Goal: Information Seeking & Learning: Compare options

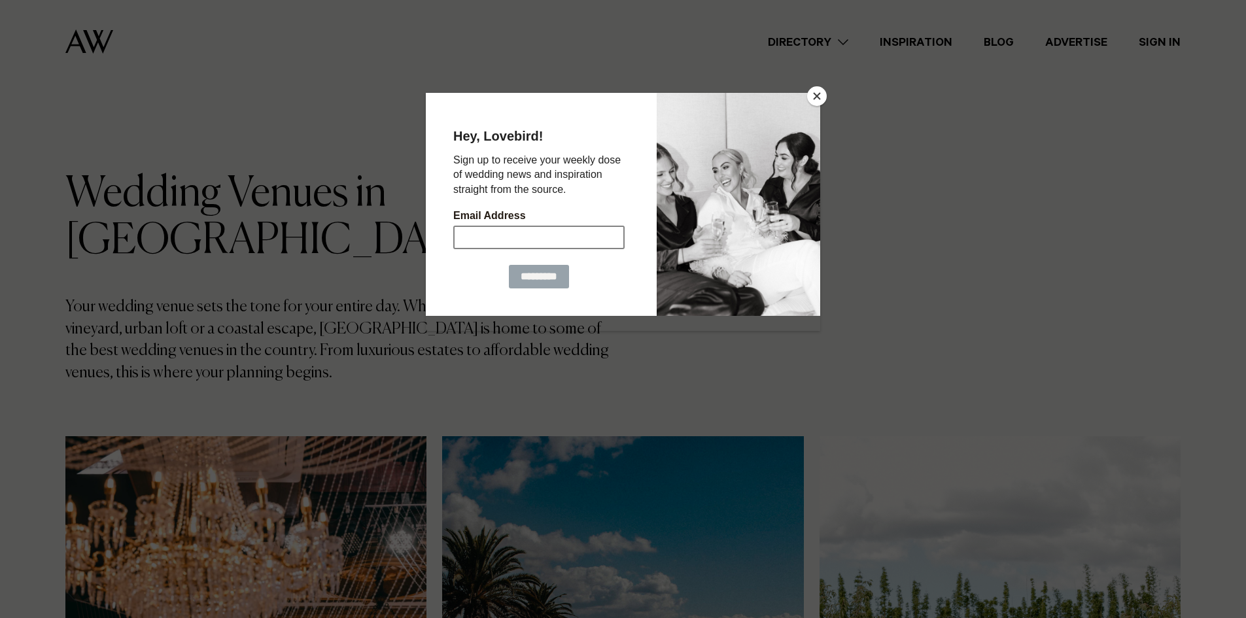
click at [574, 243] on input "Email Address" at bounding box center [538, 237] width 171 height 24
type input "**********"
click at [541, 276] on input "*********" at bounding box center [539, 276] width 60 height 24
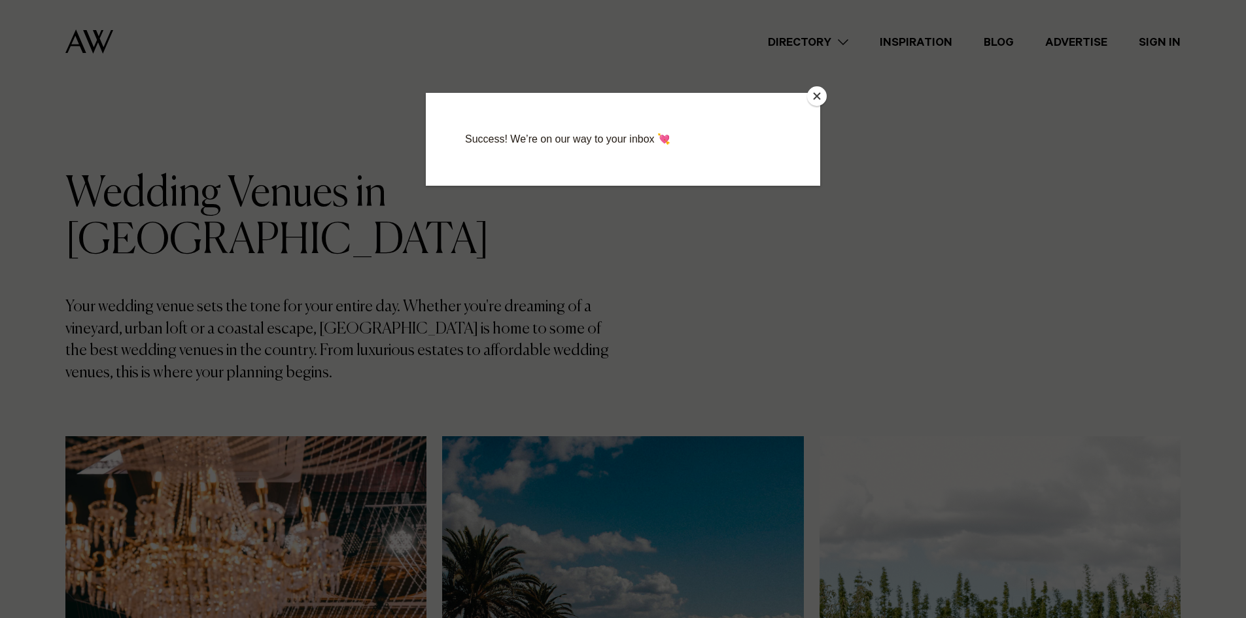
click at [812, 94] on button "Close" at bounding box center [817, 96] width 20 height 20
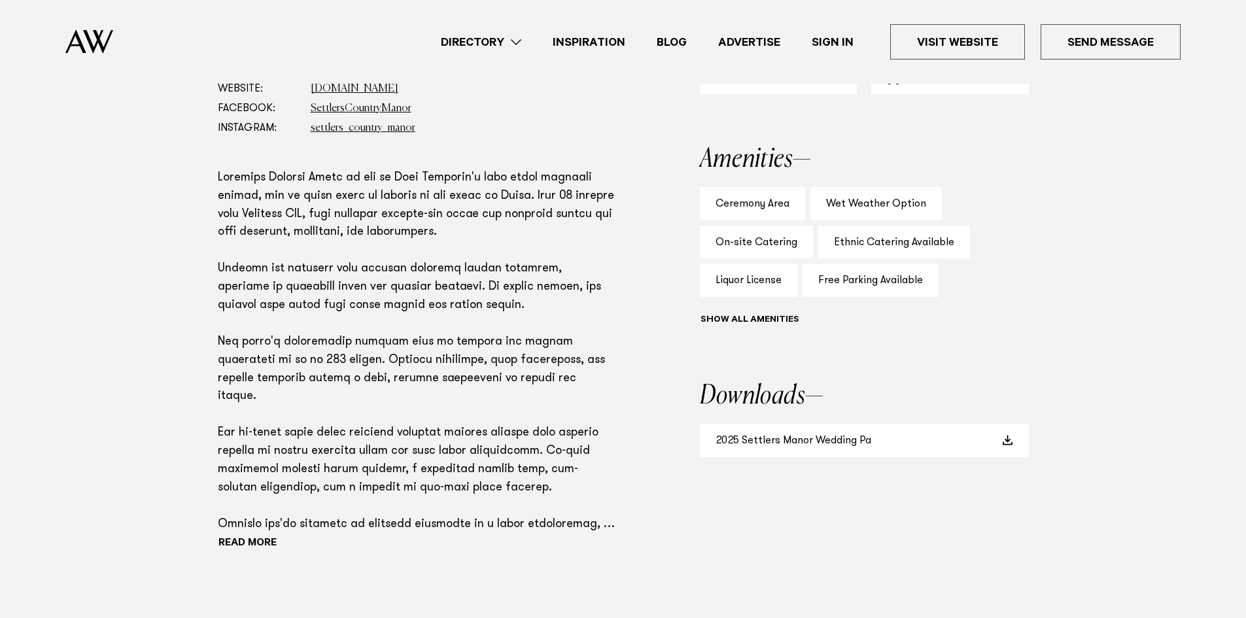
scroll to position [850, 0]
click at [1012, 434] on span at bounding box center [1007, 439] width 10 height 10
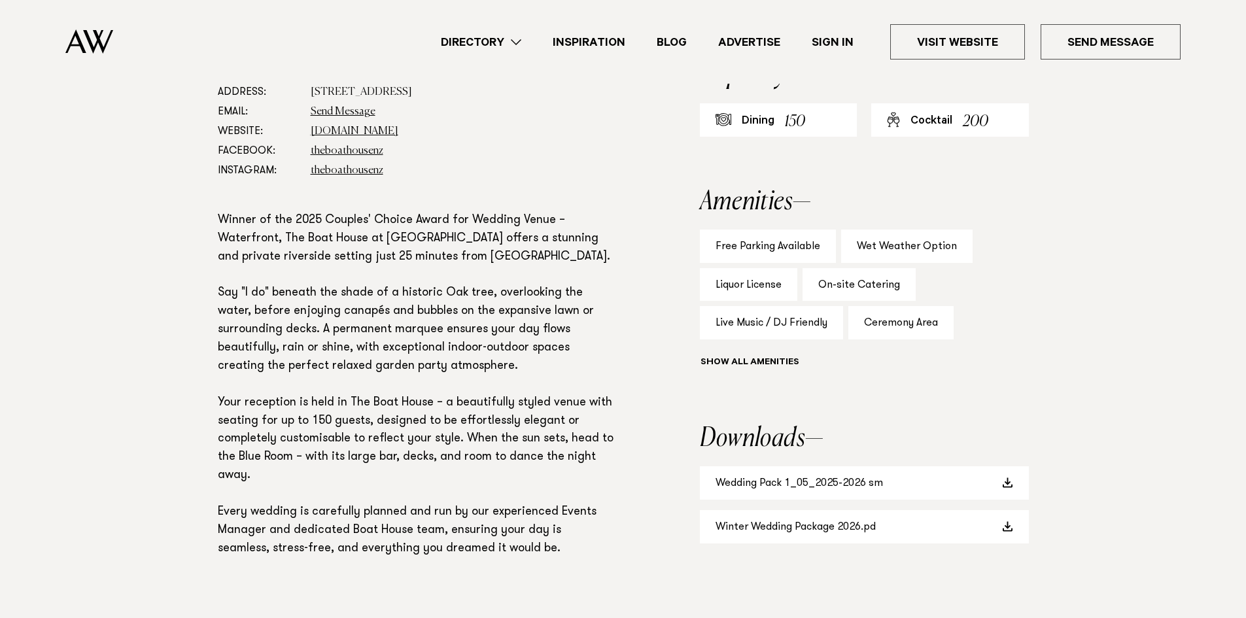
scroll to position [1046, 0]
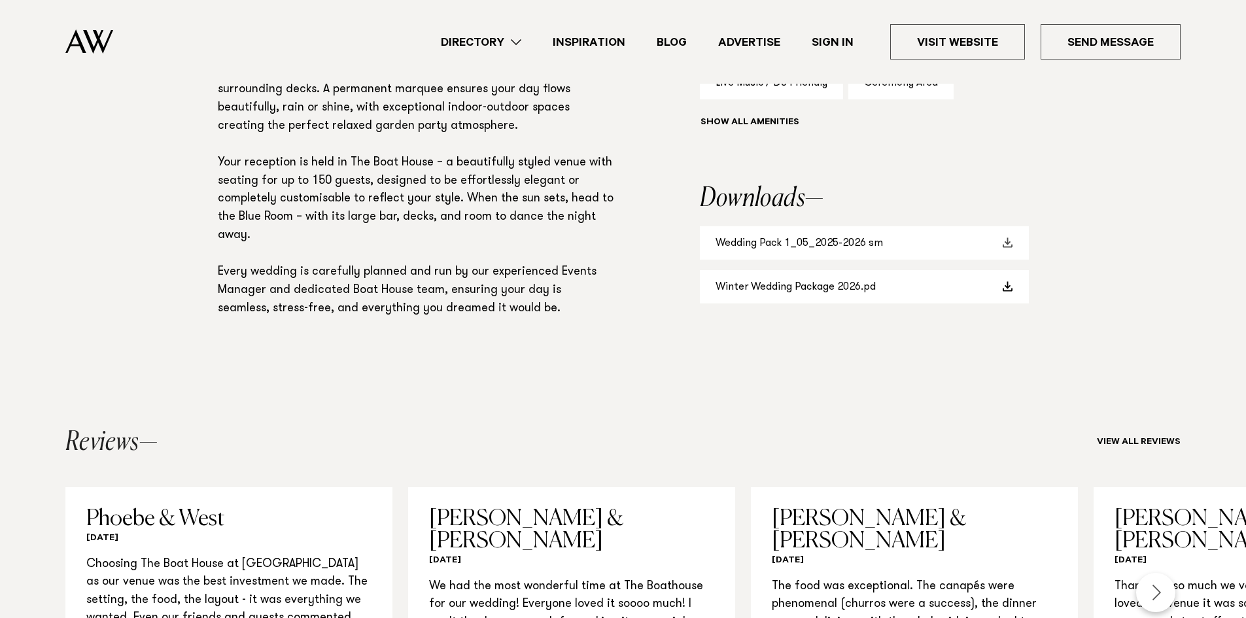
click at [1008, 242] on span at bounding box center [1007, 242] width 10 height 10
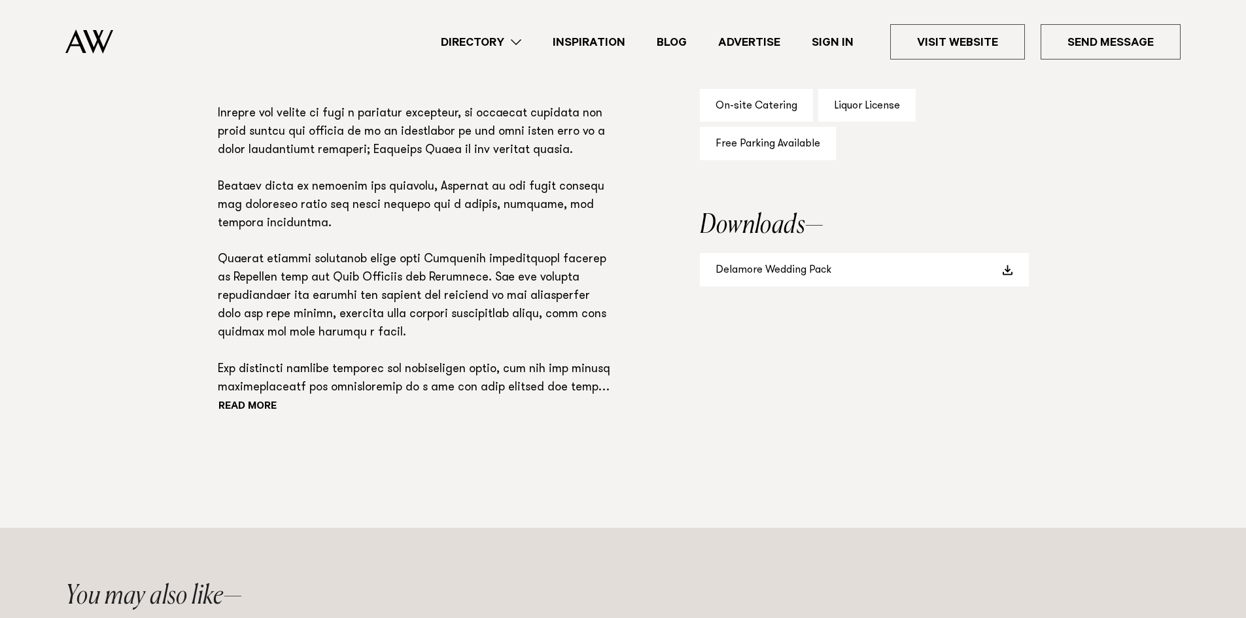
scroll to position [916, 0]
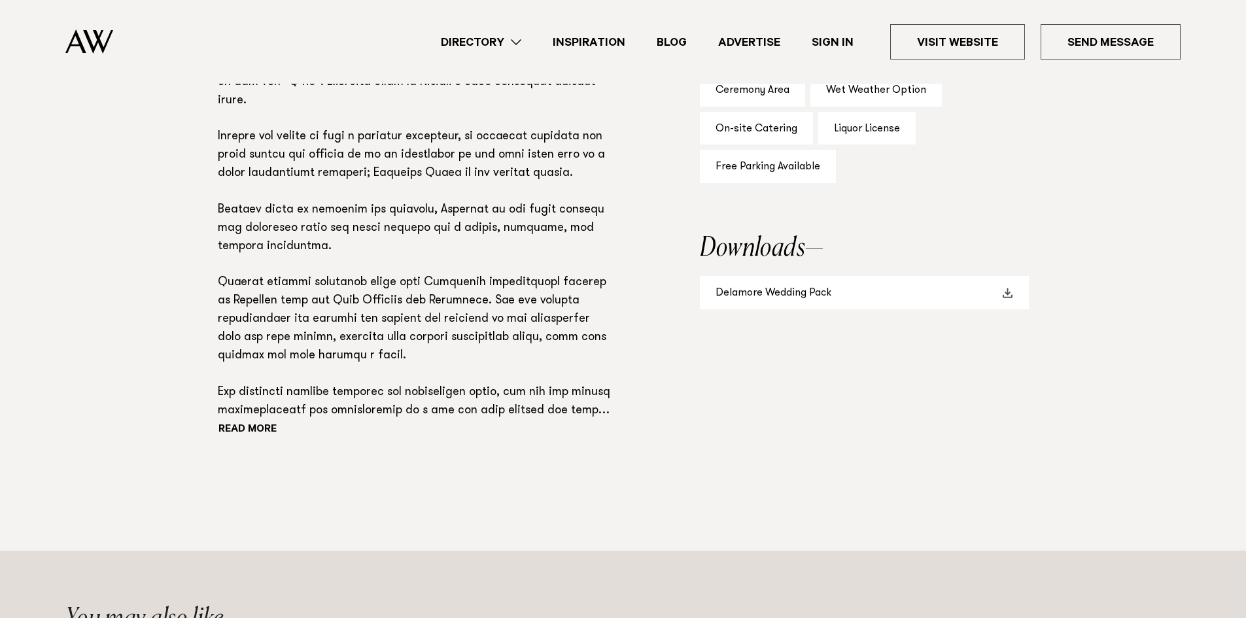
click at [1010, 292] on span at bounding box center [1007, 293] width 10 height 10
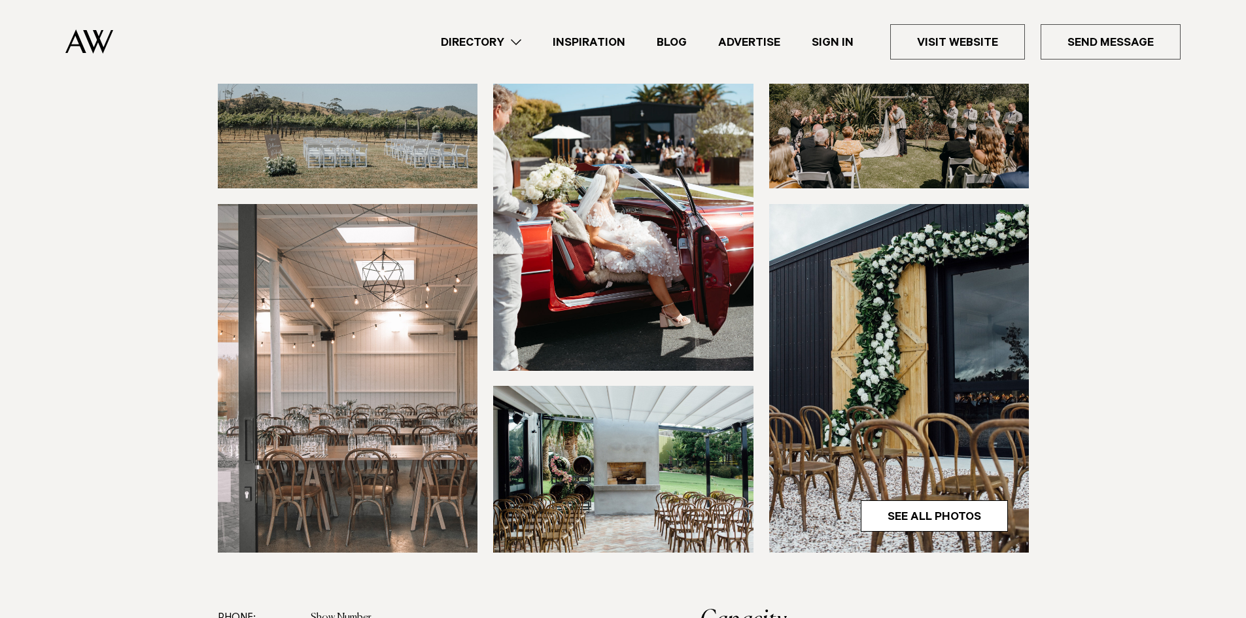
scroll to position [262, 0]
click at [965, 517] on link "See All Photos" at bounding box center [934, 515] width 147 height 31
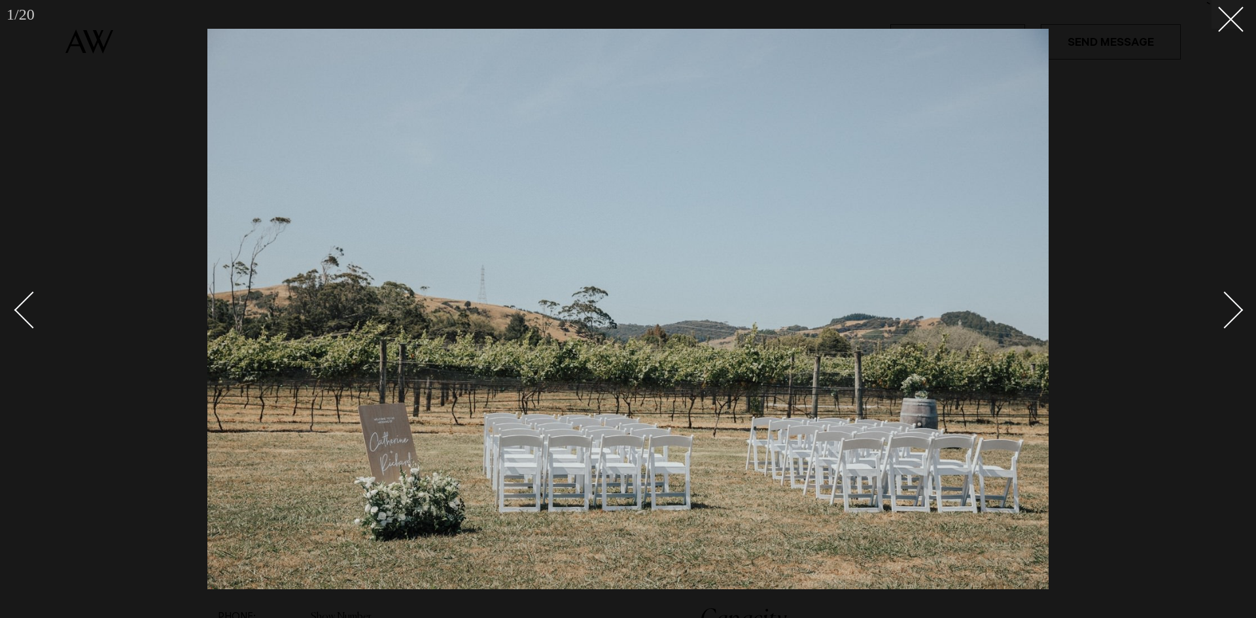
click at [1227, 307] on div "Next slide" at bounding box center [1224, 309] width 37 height 37
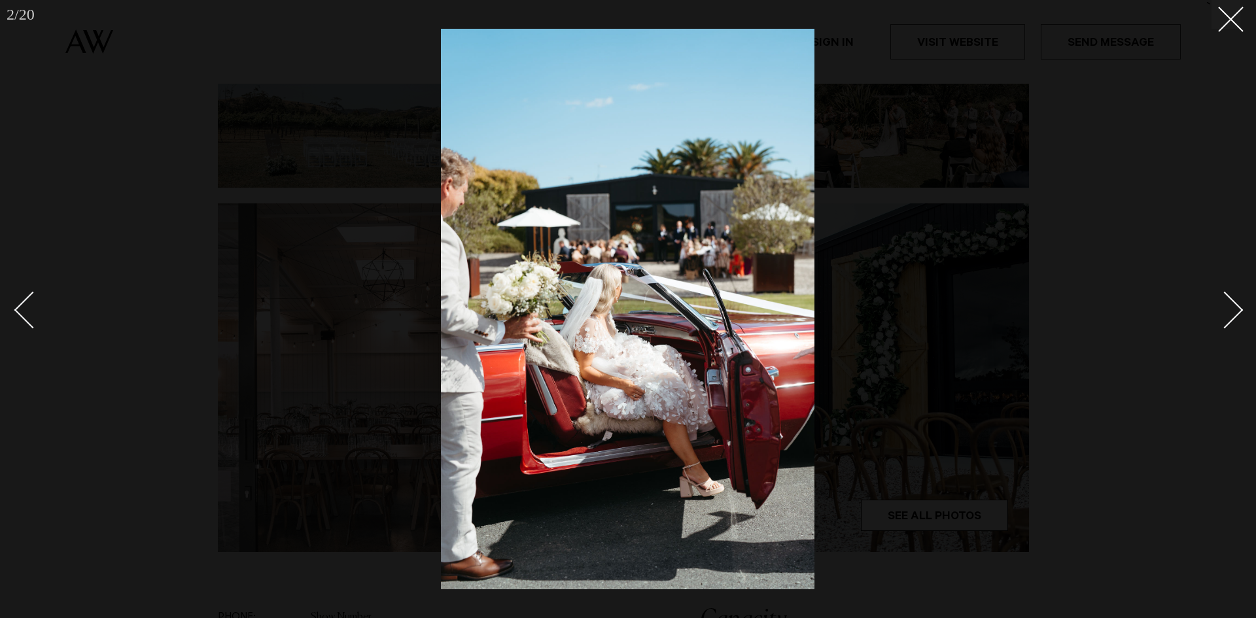
click at [1227, 307] on div "Next slide" at bounding box center [1224, 309] width 37 height 37
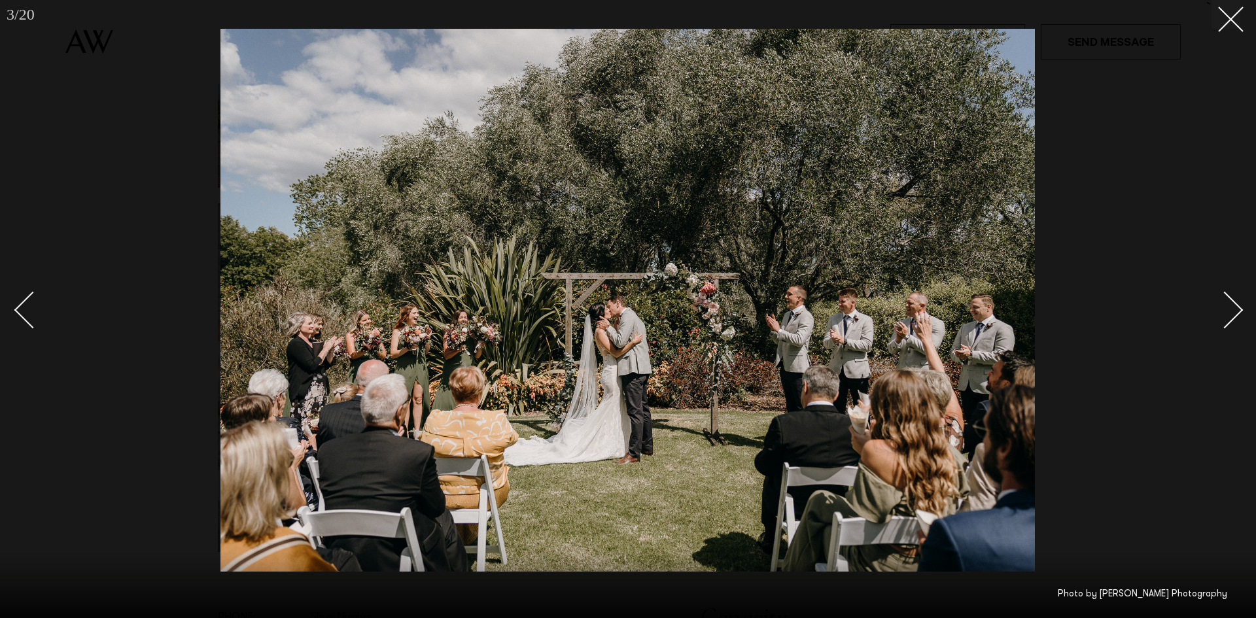
click at [1225, 320] on div "Next slide" at bounding box center [1224, 309] width 37 height 37
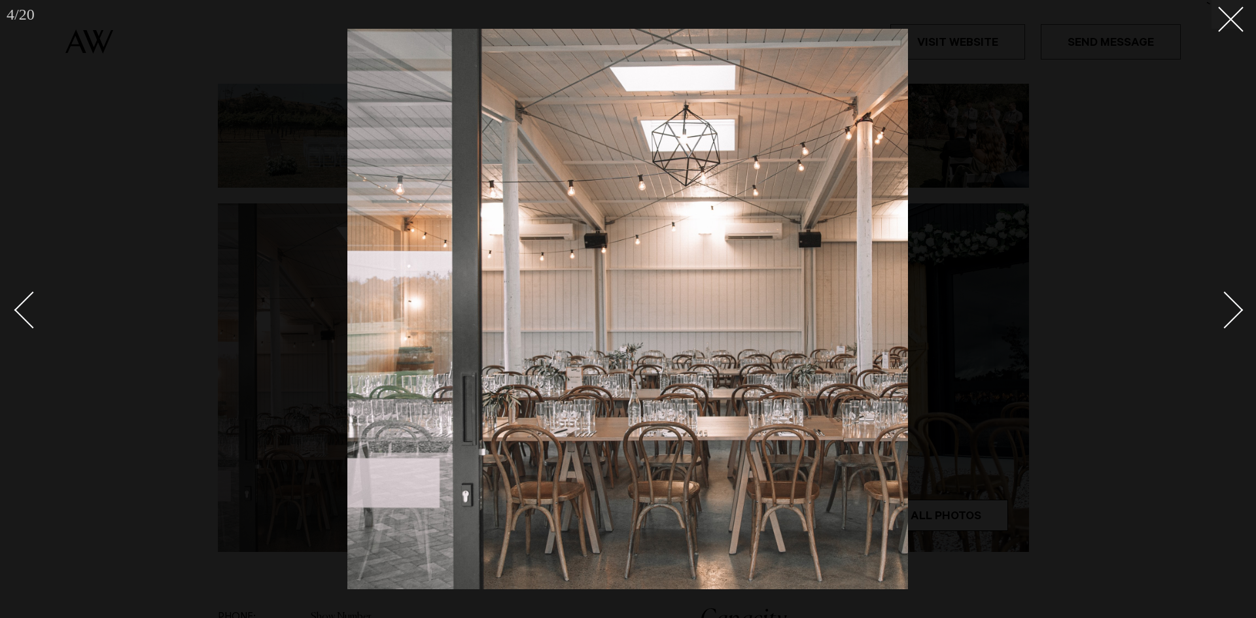
click at [1225, 320] on div "Next slide" at bounding box center [1224, 309] width 37 height 37
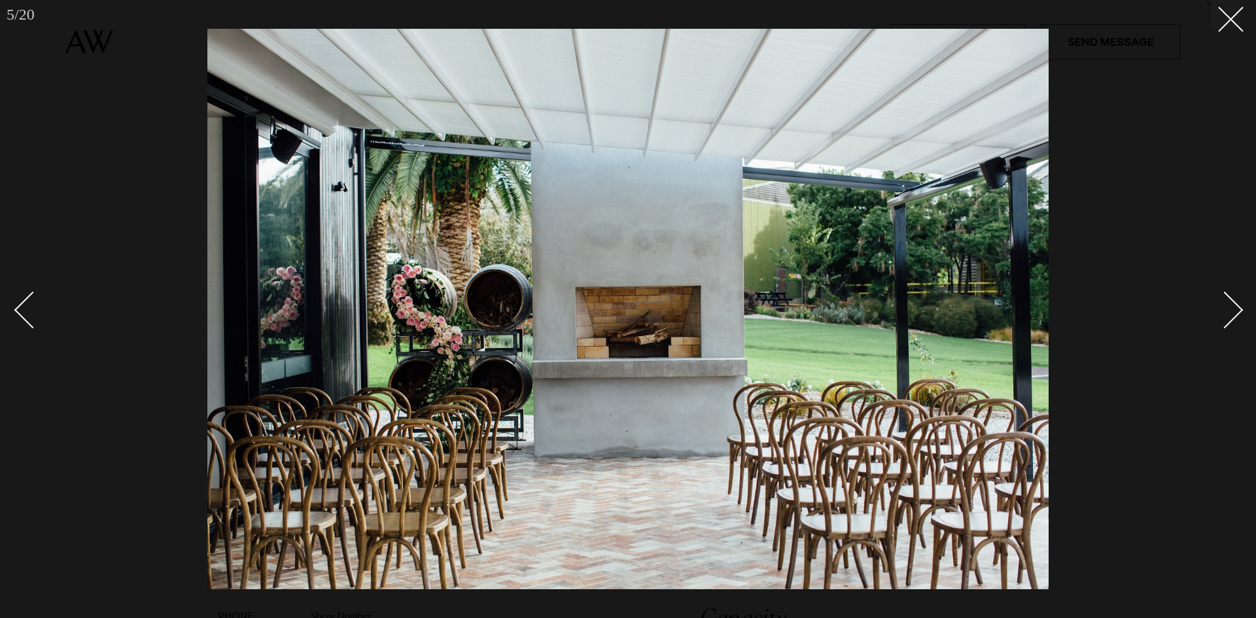
click at [1225, 320] on div "Next slide" at bounding box center [1224, 309] width 37 height 37
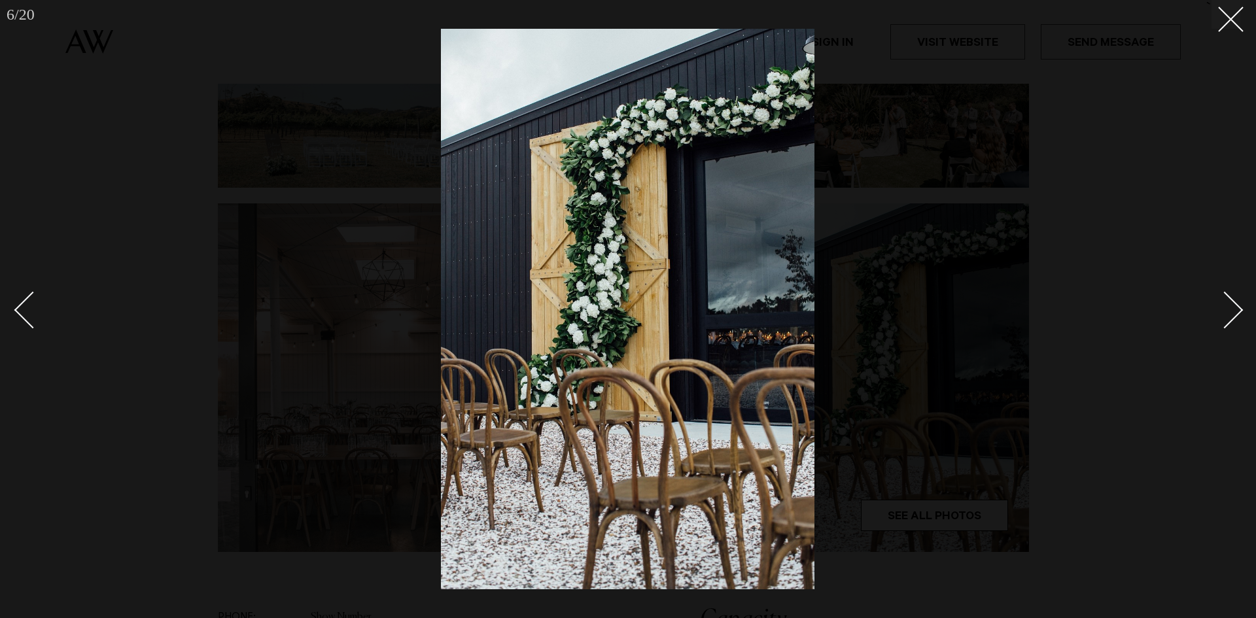
click at [1218, 315] on div "Next slide" at bounding box center [1224, 309] width 37 height 37
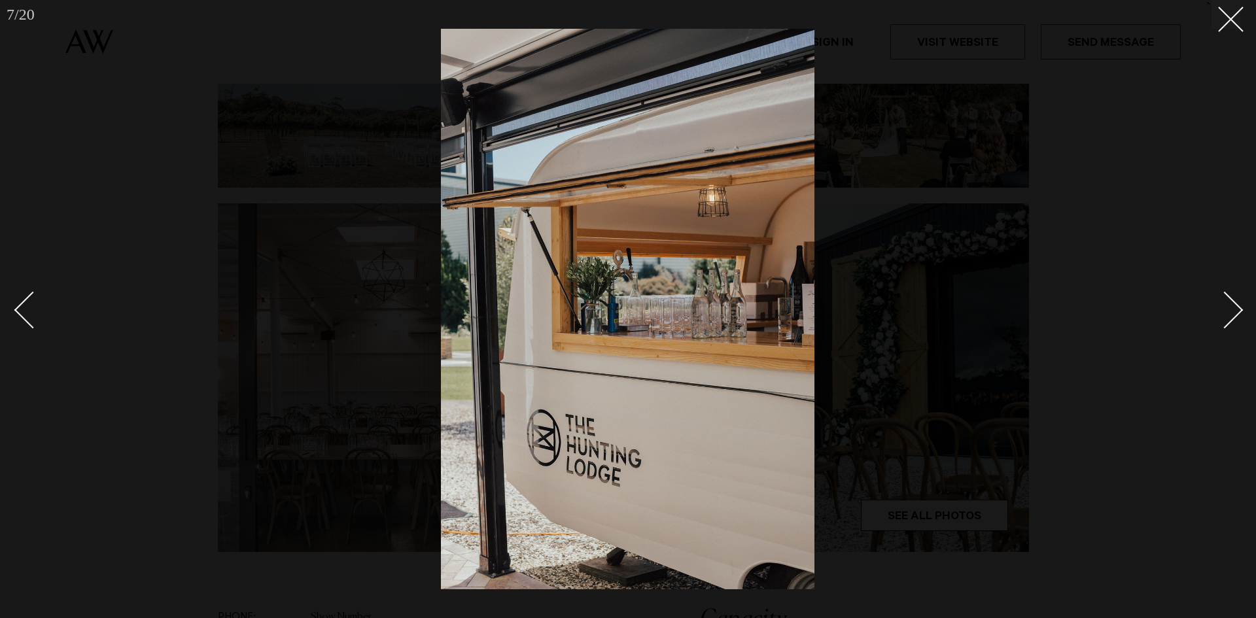
click at [1218, 315] on div "Next slide" at bounding box center [1224, 309] width 37 height 37
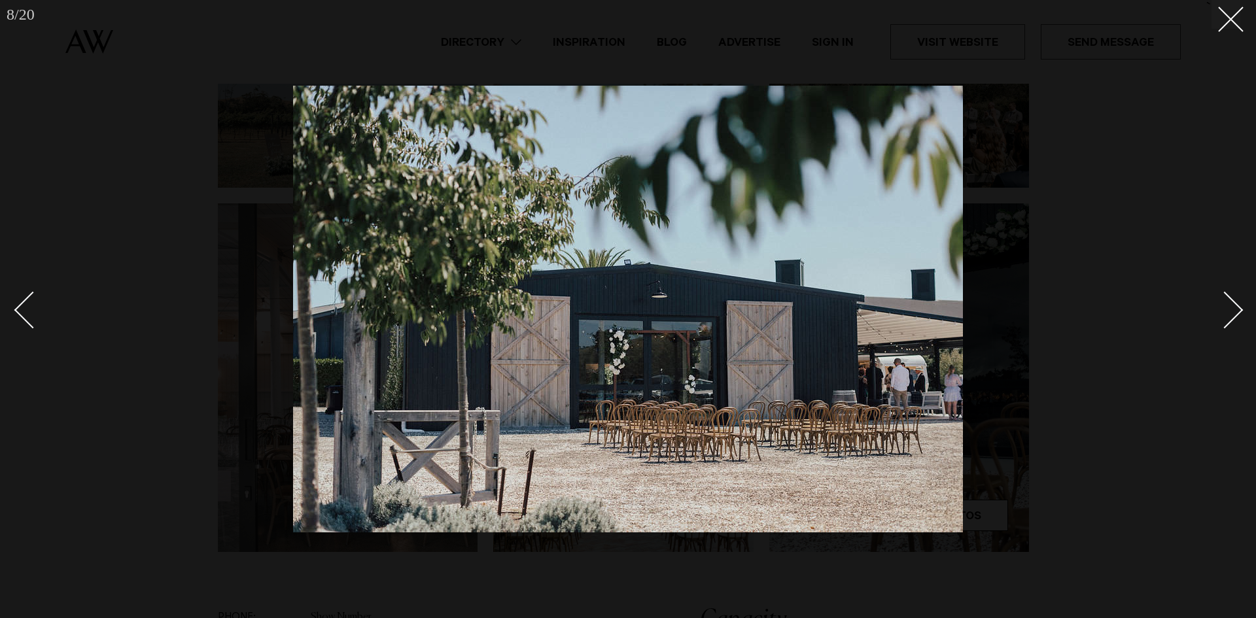
click at [1218, 315] on div "Next slide" at bounding box center [1224, 309] width 37 height 37
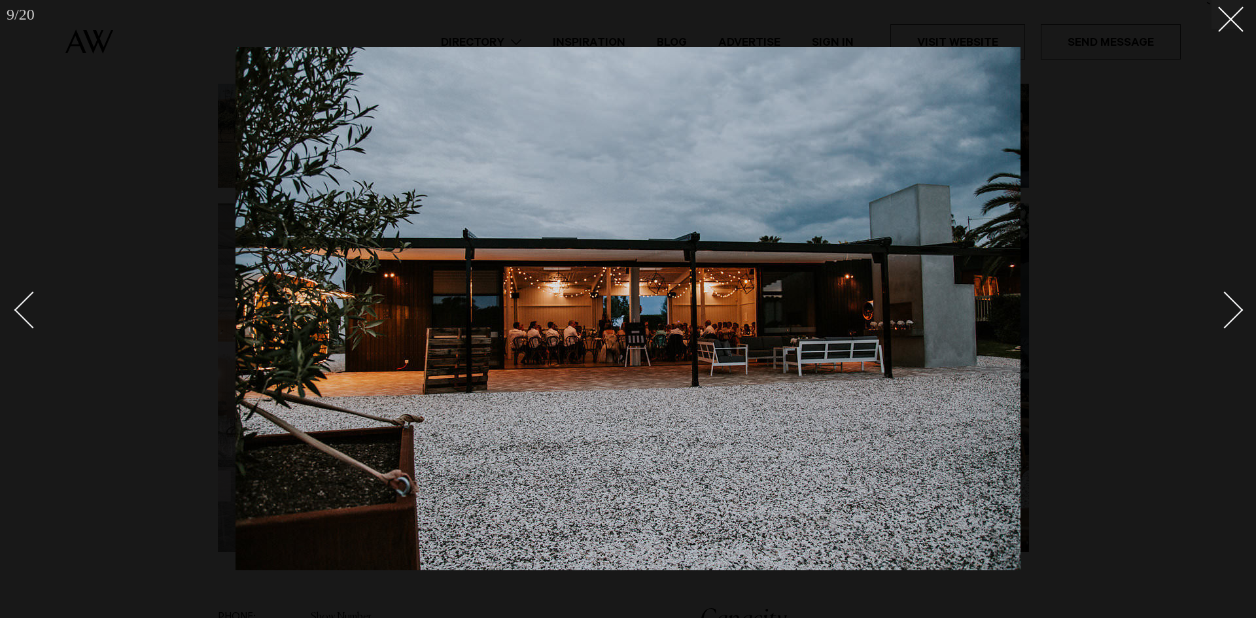
click at [1218, 315] on div "Next slide" at bounding box center [1224, 309] width 37 height 37
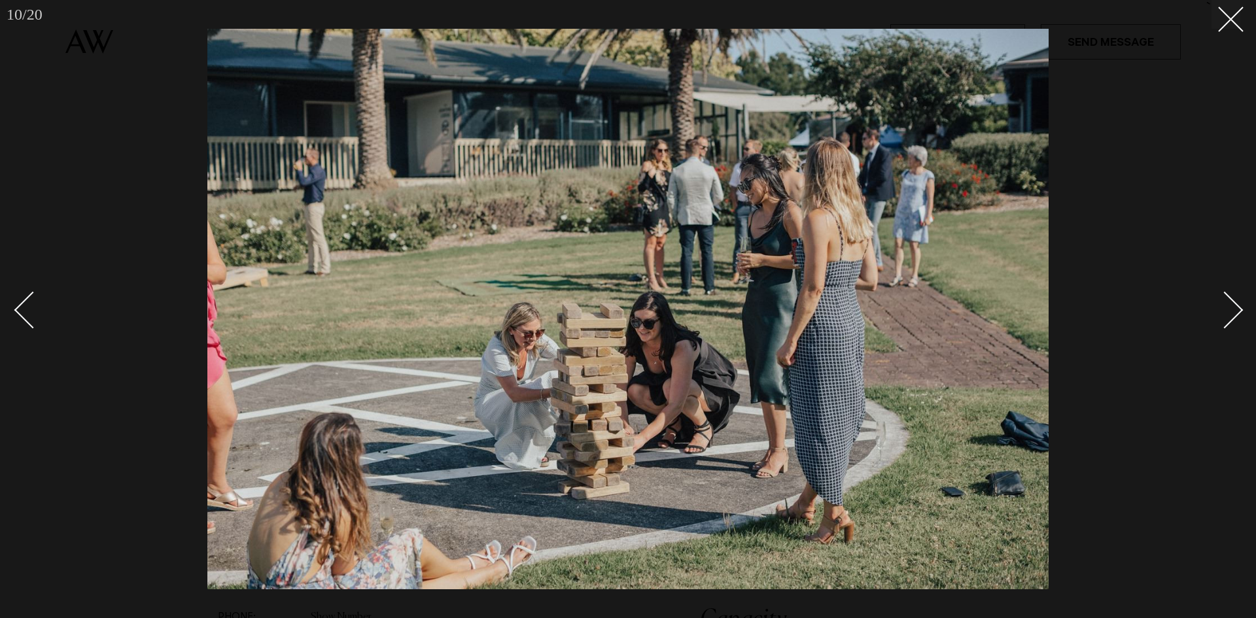
click at [1218, 315] on div "Next slide" at bounding box center [1224, 309] width 37 height 37
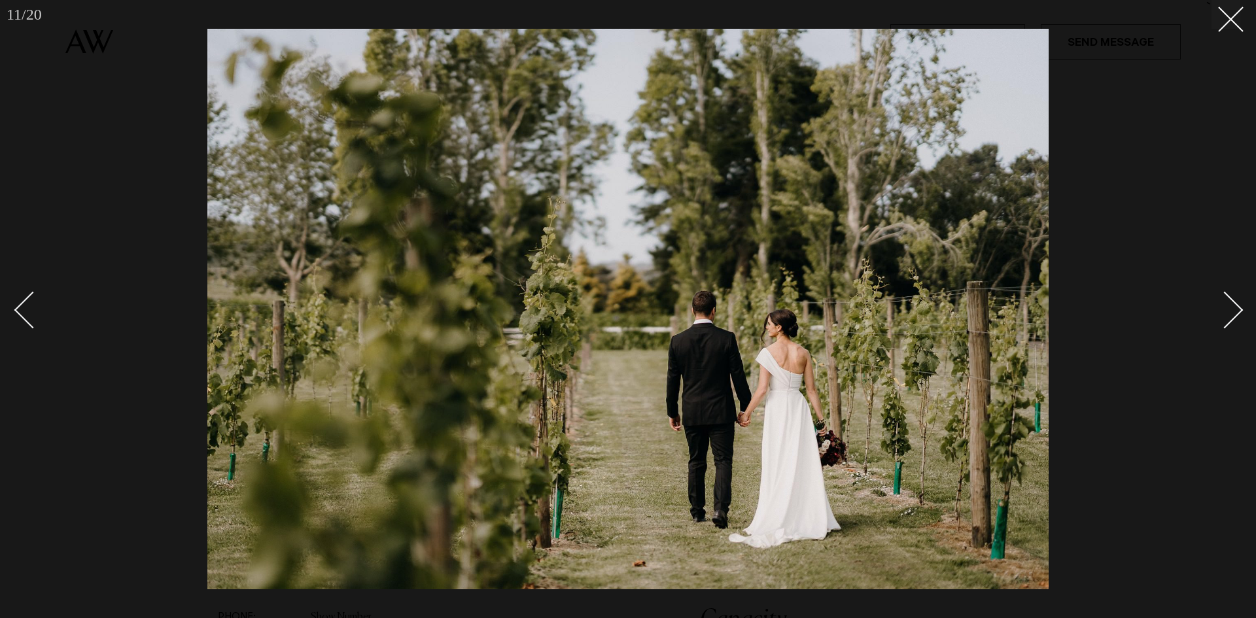
click at [1218, 315] on div "Next slide" at bounding box center [1224, 309] width 37 height 37
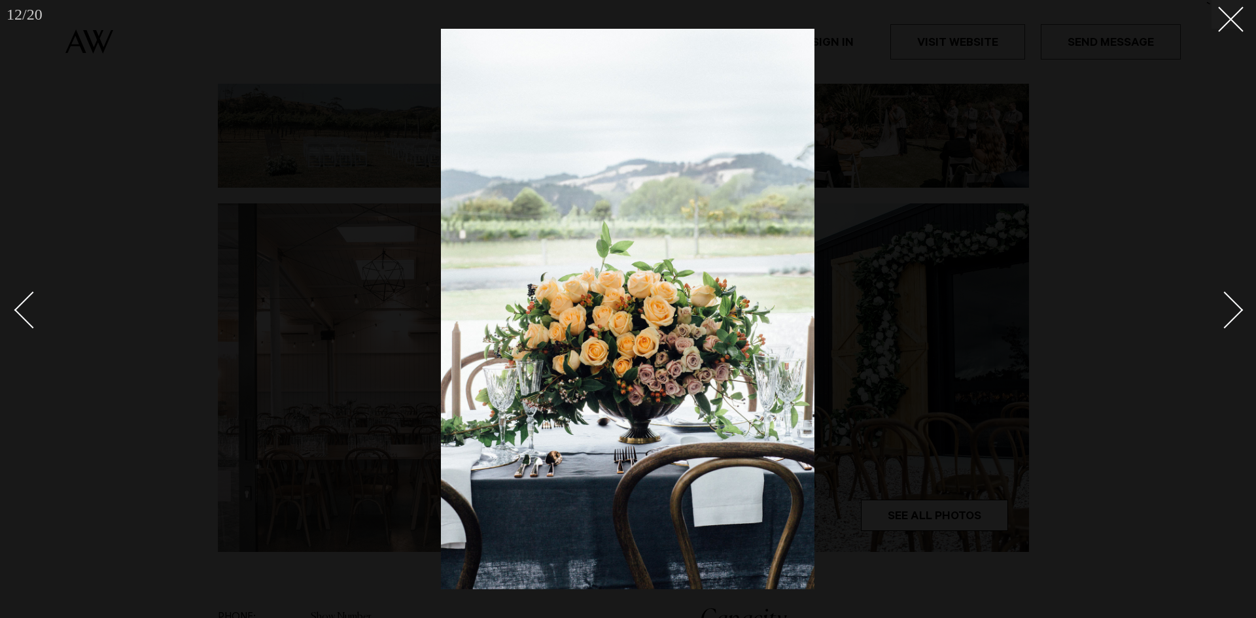
click at [1218, 315] on div "Next slide" at bounding box center [1224, 309] width 37 height 37
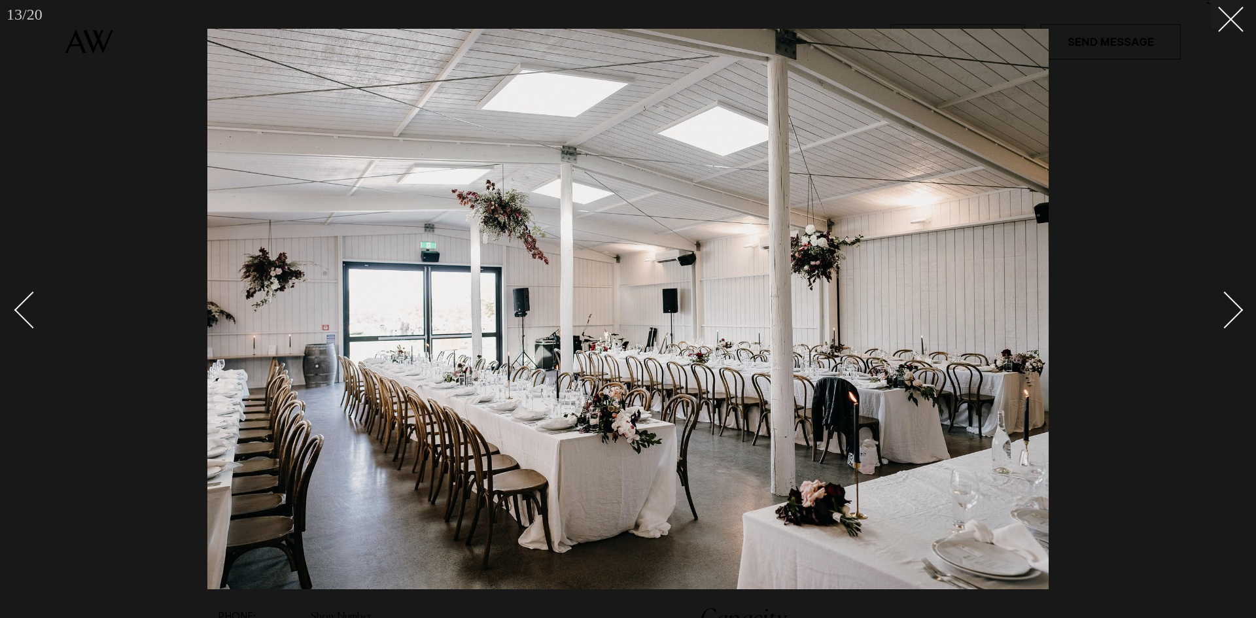
click at [1218, 315] on div "Next slide" at bounding box center [1224, 309] width 37 height 37
click at [1229, 24] on button at bounding box center [1225, 14] width 29 height 29
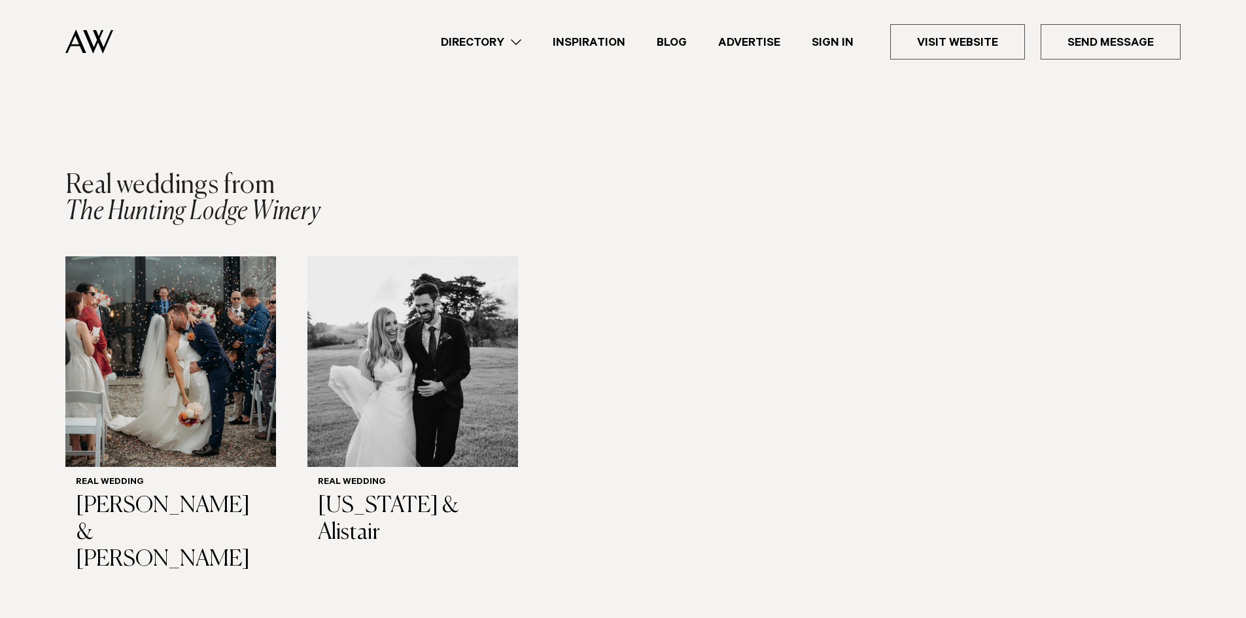
scroll to position [1831, 0]
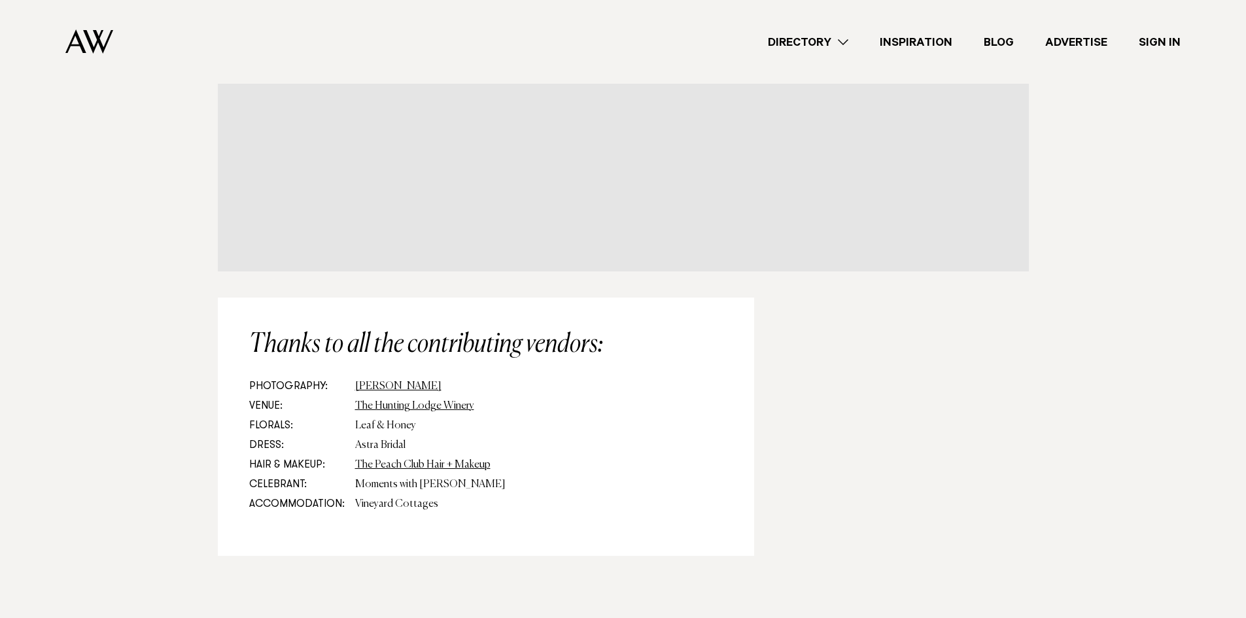
scroll to position [6331, 0]
